Goal: Contribute content: Add original content to the website for others to see

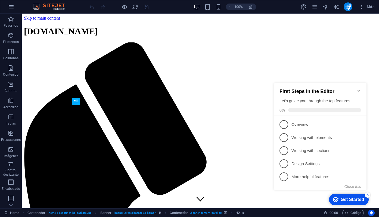
click at [360, 89] on icon "Minimize checklist" at bounding box center [358, 91] width 4 height 4
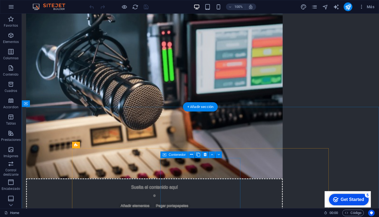
scroll to position [603, 0]
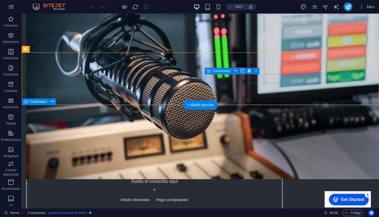
scroll to position [13, 0]
click at [197, 100] on div "+ Añadir sección" at bounding box center [200, 104] width 35 height 9
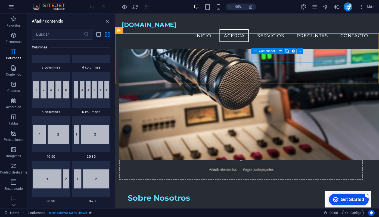
scroll to position [345, 0]
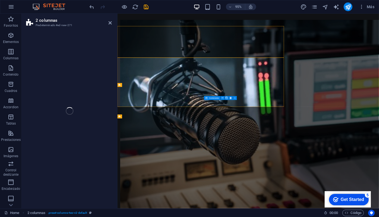
select select "rem"
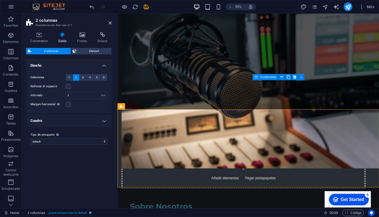
scroll to position [10, 0]
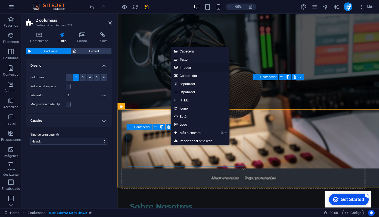
click at [187, 68] on link "Imagen" at bounding box center [200, 67] width 58 height 8
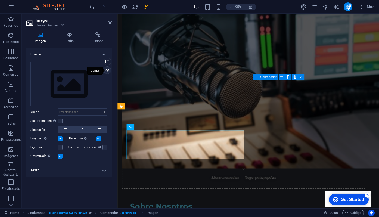
click at [109, 67] on div "Cargar" at bounding box center [107, 71] width 8 height 8
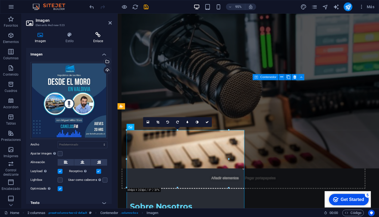
click at [99, 32] on icon at bounding box center [97, 34] width 27 height 5
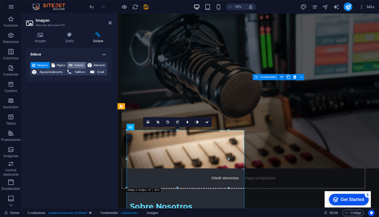
click at [78, 62] on span "Externo" at bounding box center [79, 65] width 10 height 7
select select "blank"
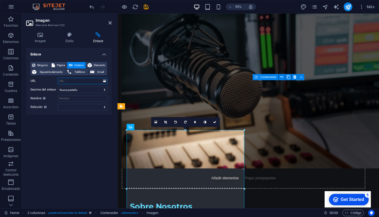
click at [77, 78] on input "URL" at bounding box center [83, 81] width 50 height 7
paste input "[URL][DOMAIN_NAME]"
type input "[URL][DOMAIN_NAME]"
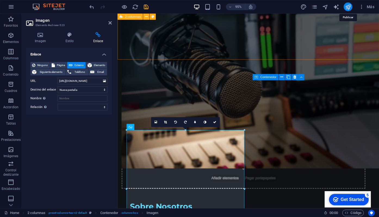
click at [346, 9] on icon "publish" at bounding box center [348, 7] width 6 height 6
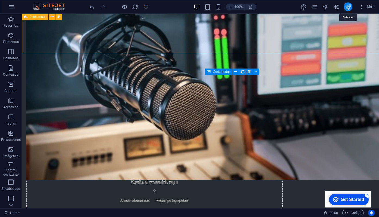
click at [348, 7] on icon "publish" at bounding box center [348, 7] width 6 height 6
